Goal: Task Accomplishment & Management: Manage account settings

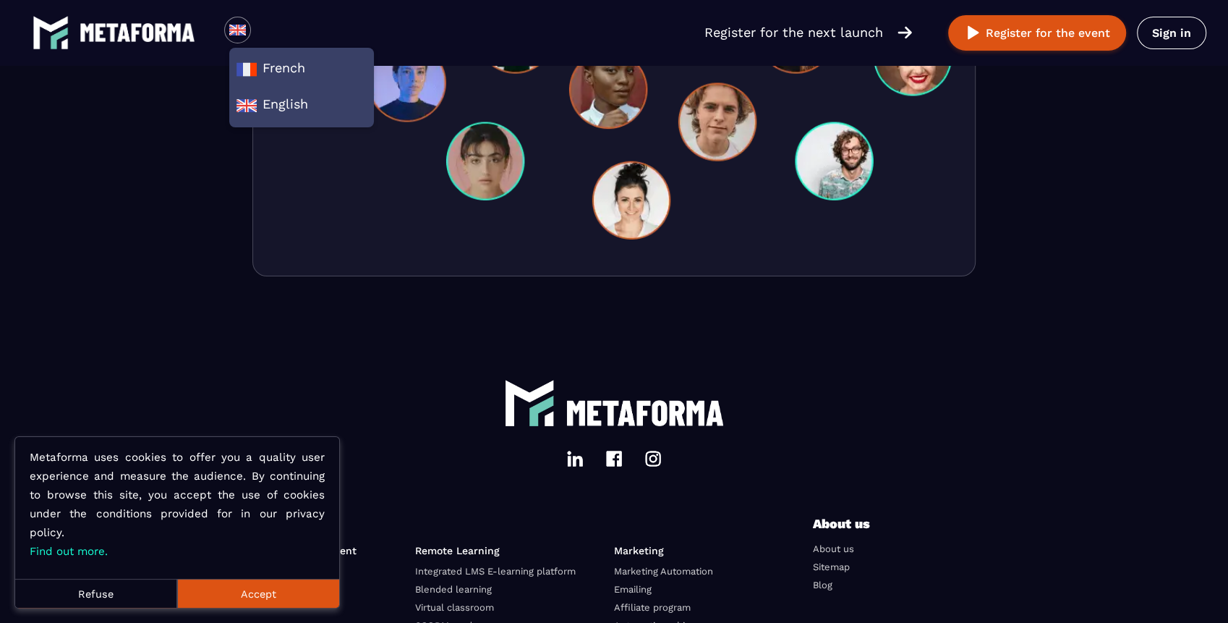
scroll to position [4571, 0]
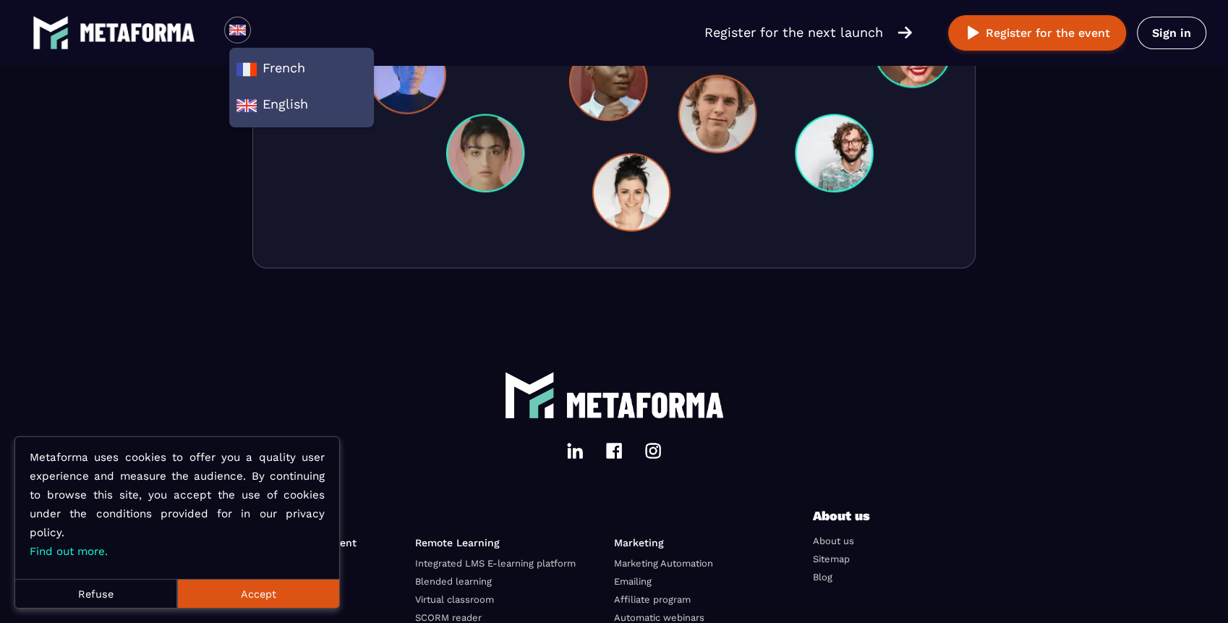
click at [95, 586] on button "Refuse" at bounding box center [96, 593] width 162 height 29
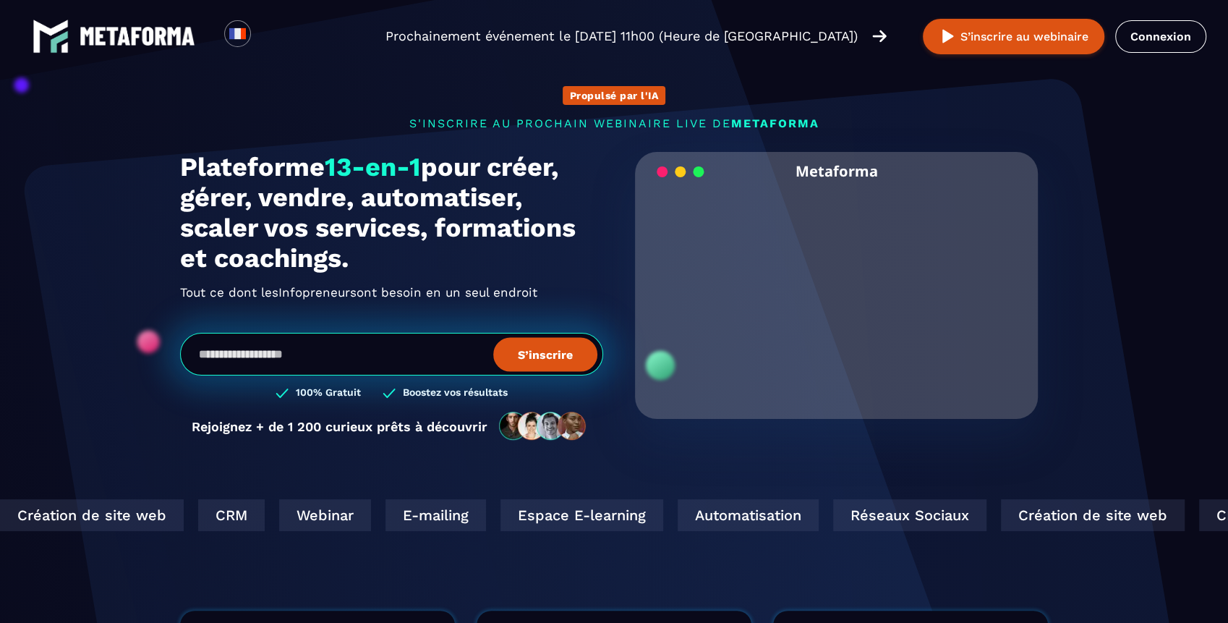
drag, startPoint x: 1158, startPoint y: 262, endPoint x: 1114, endPoint y: 124, distance: 144.8
click at [1158, 261] on section "Propulsé par l'IA s'inscrire au prochain webinaire live de METAFORMA Prochainem…" at bounding box center [614, 464] width 1228 height 928
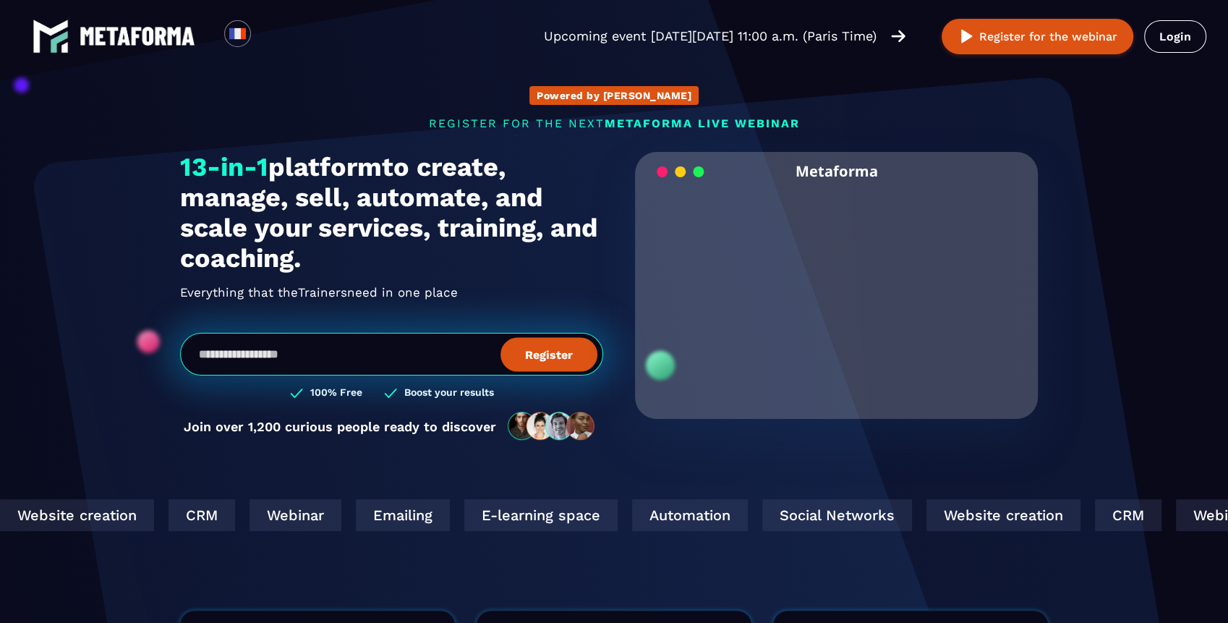
click at [1138, 154] on section "Powered by AI Register for the next METAFORMA live webinar Upcoming event [DATE…" at bounding box center [614, 455] width 1228 height 910
click at [1174, 32] on font "Login" at bounding box center [1175, 37] width 32 height 14
